Goal: Task Accomplishment & Management: Use online tool/utility

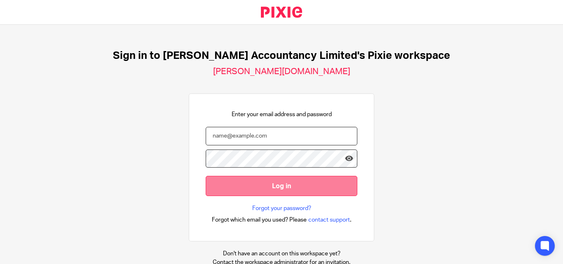
type input "yearend@chatfieldaccountancy.co.uk"
click at [278, 183] on input "Log in" at bounding box center [282, 186] width 152 height 20
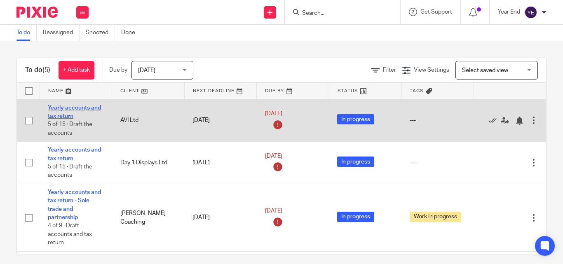
click at [70, 106] on link "Yearly accounts and tax return" at bounding box center [74, 112] width 53 height 14
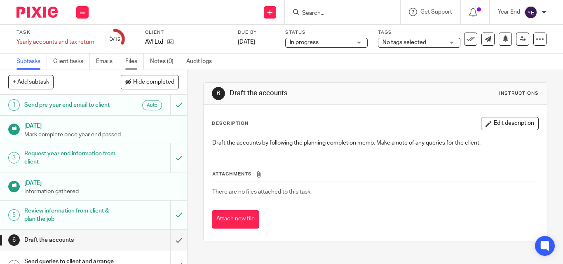
click at [133, 61] on link "Files" at bounding box center [134, 62] width 19 height 16
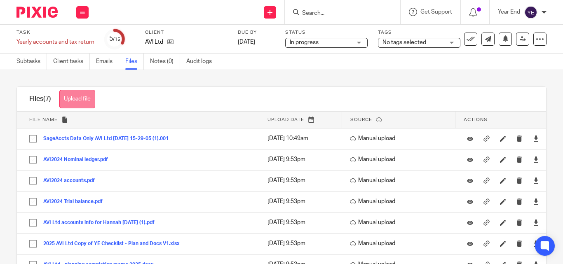
click at [82, 102] on button "Upload file" at bounding box center [77, 99] width 36 height 19
